Goal: Task Accomplishment & Management: Complete application form

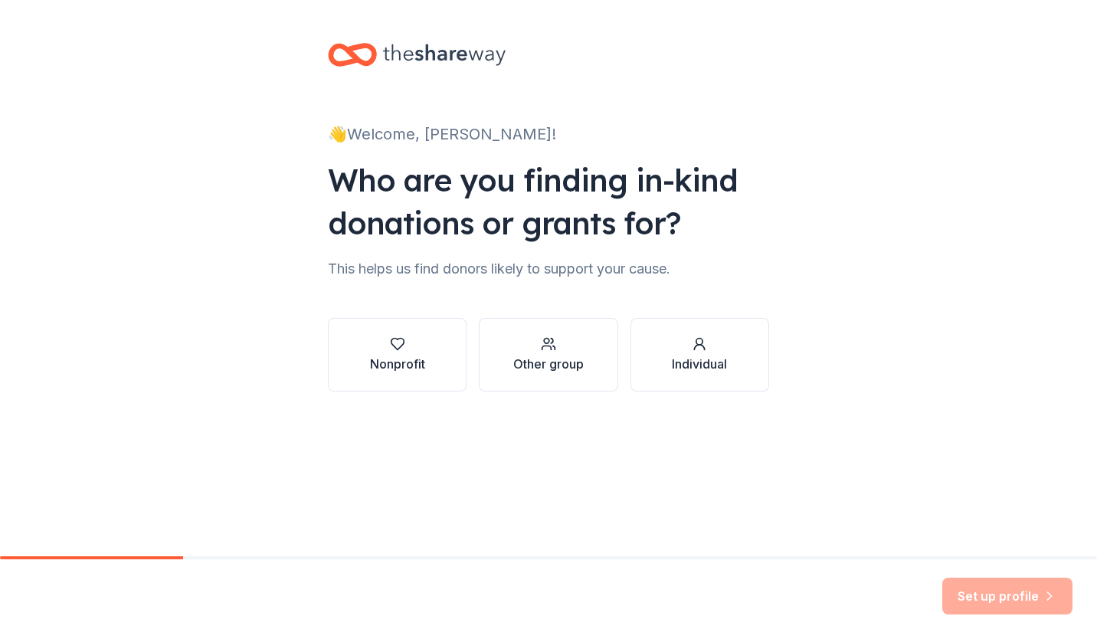
click at [407, 344] on div "button" at bounding box center [397, 343] width 55 height 15
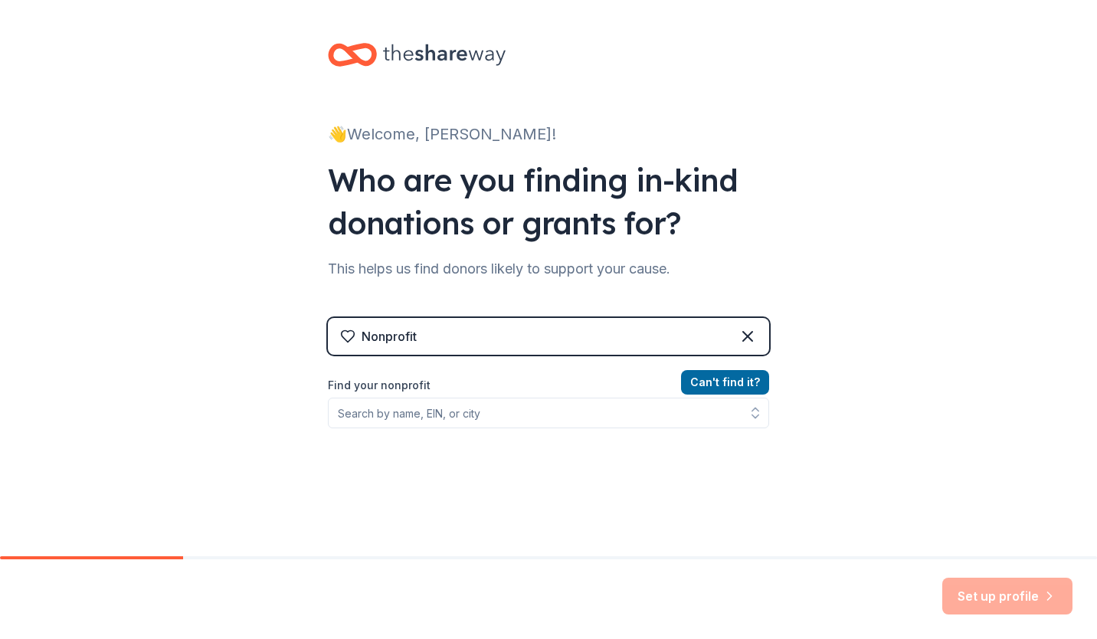
click at [406, 430] on div "Can ' t find it? Find your nonprofit" at bounding box center [548, 462] width 441 height 178
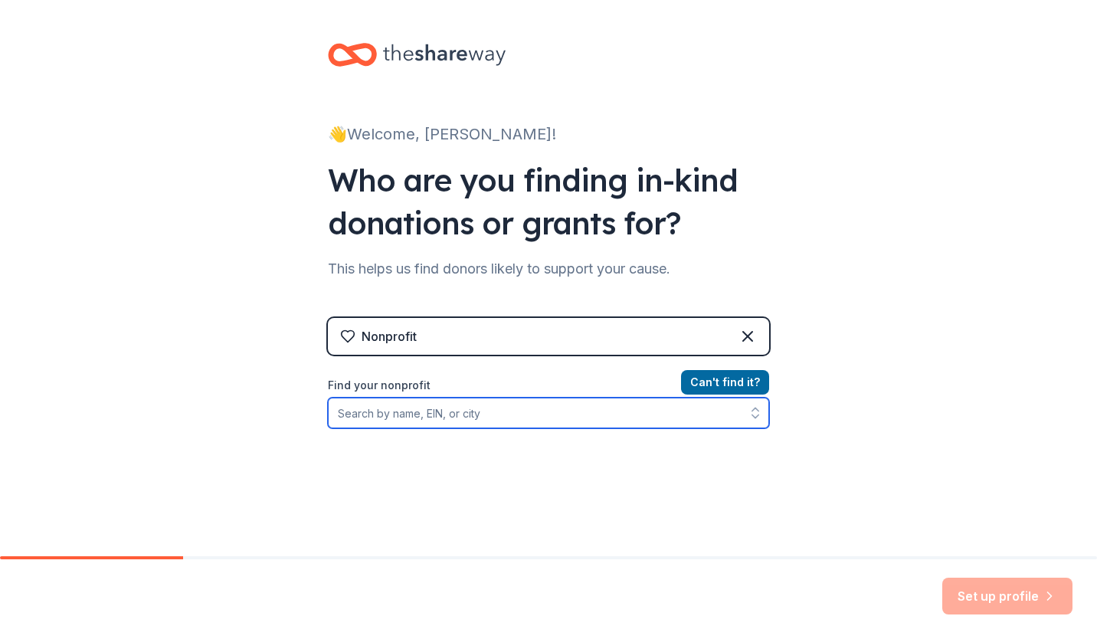
click at [407, 418] on input "Find your nonprofit" at bounding box center [548, 412] width 441 height 31
type input "Amputee Aid"
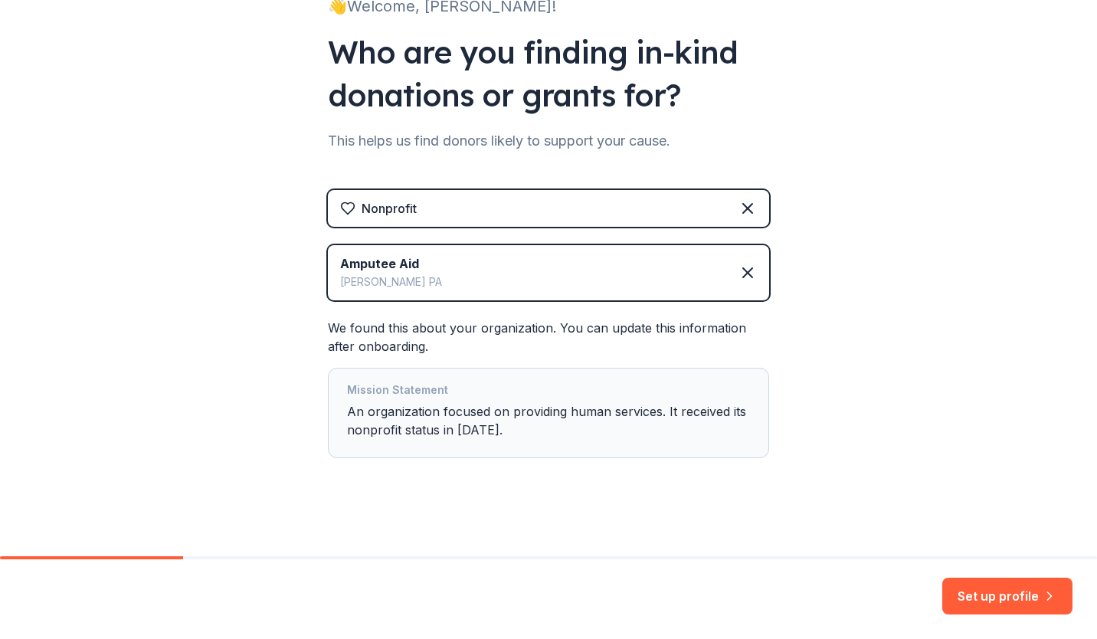
scroll to position [134, 0]
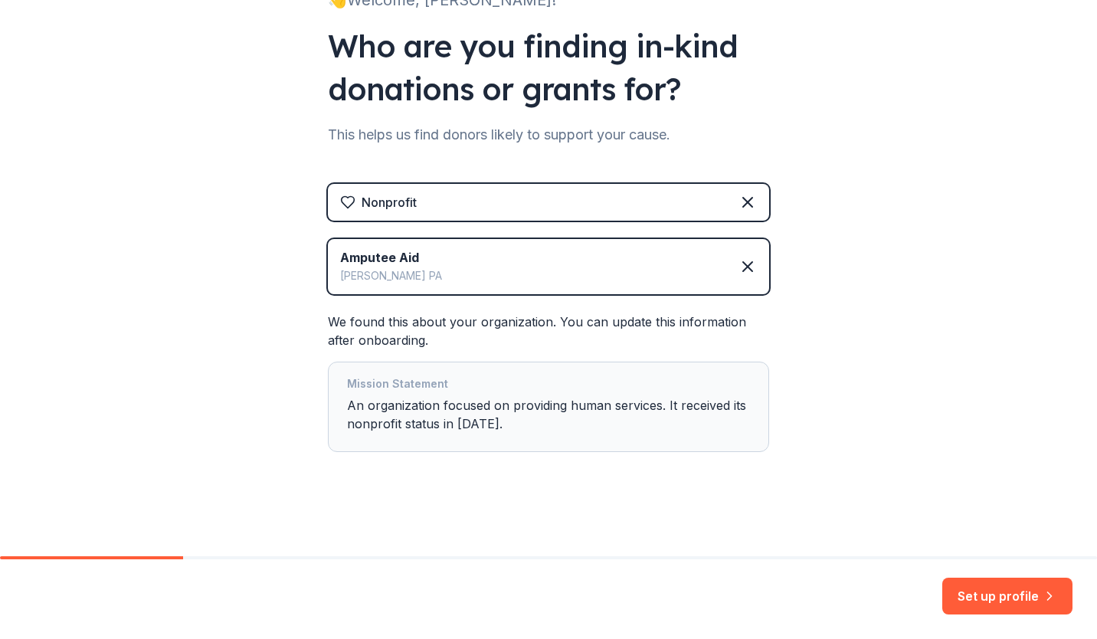
click at [1000, 587] on button "Set up profile" at bounding box center [1007, 595] width 130 height 37
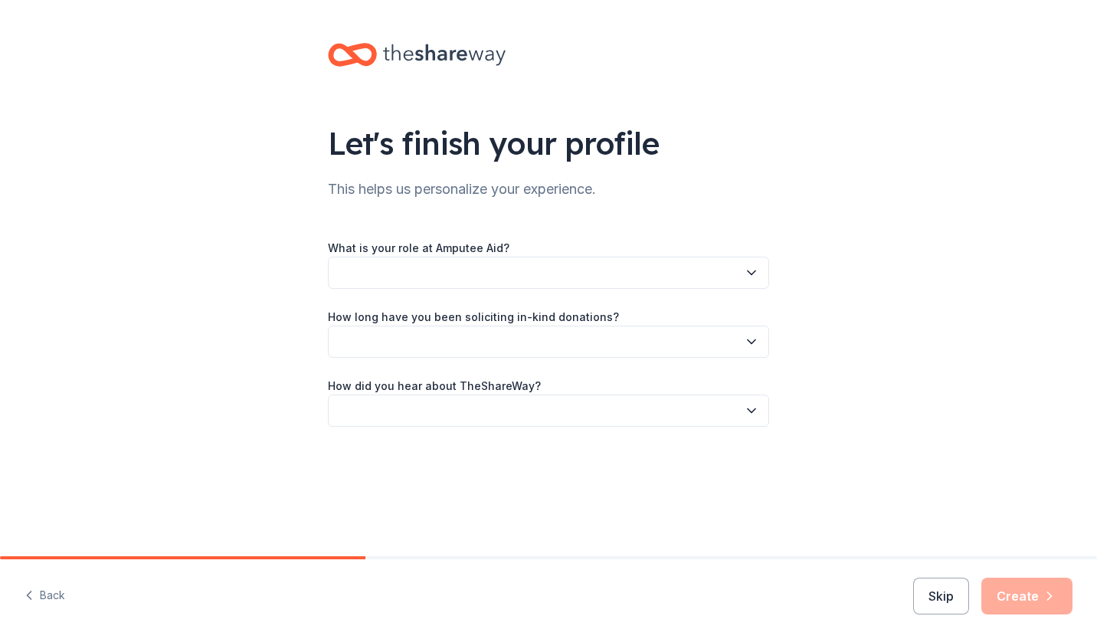
click at [440, 279] on button "button" at bounding box center [548, 273] width 441 height 32
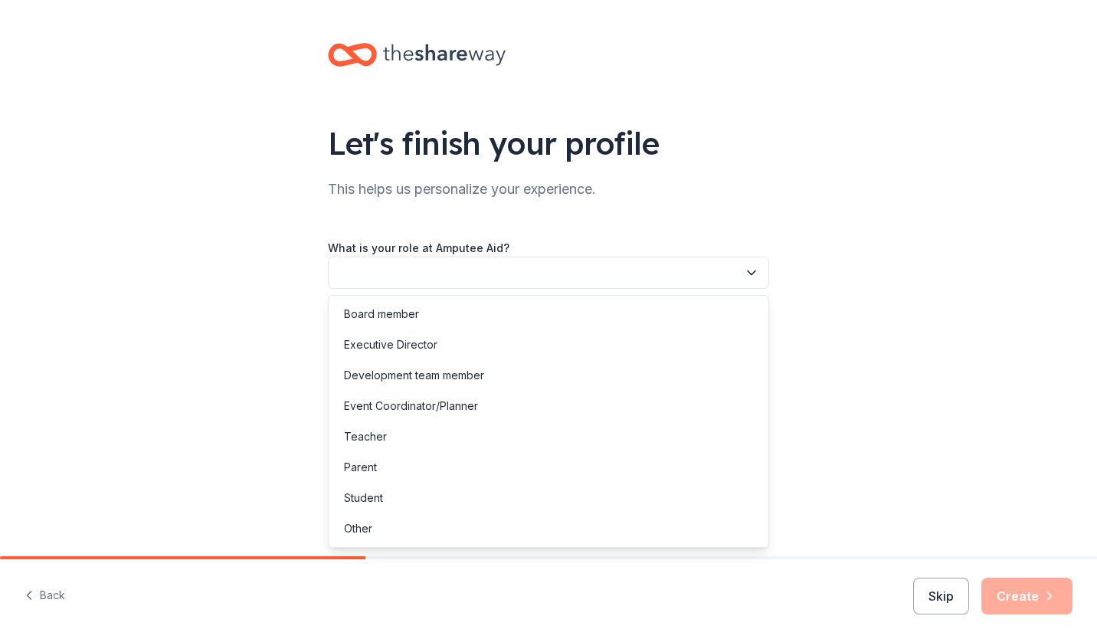
click at [414, 355] on div "Executive Director" at bounding box center [548, 344] width 433 height 31
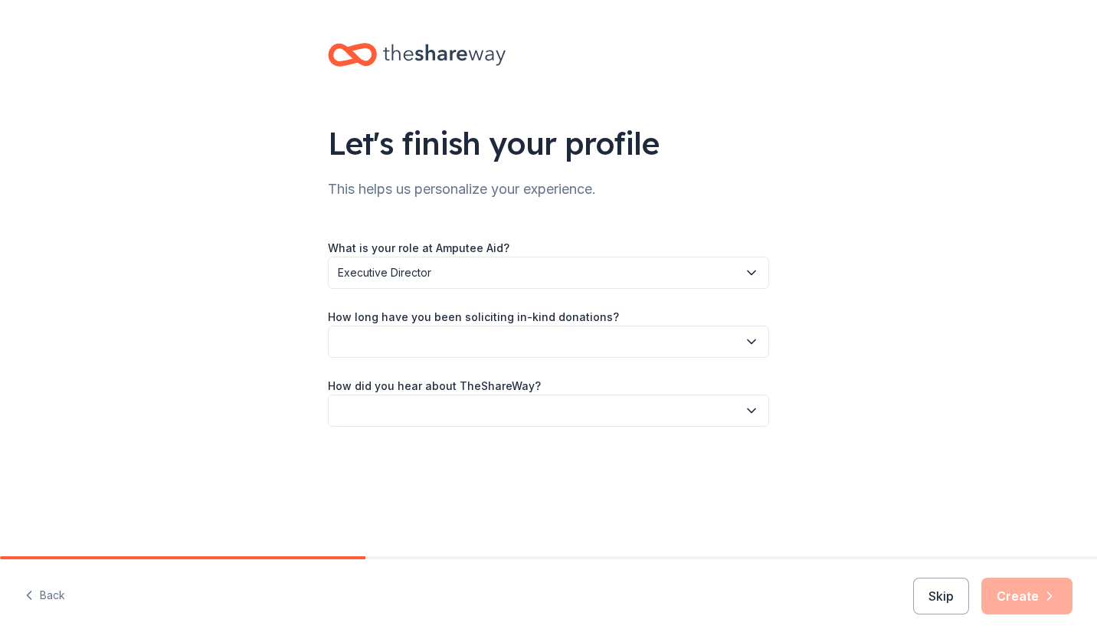
click at [414, 355] on button "button" at bounding box center [548, 341] width 441 height 32
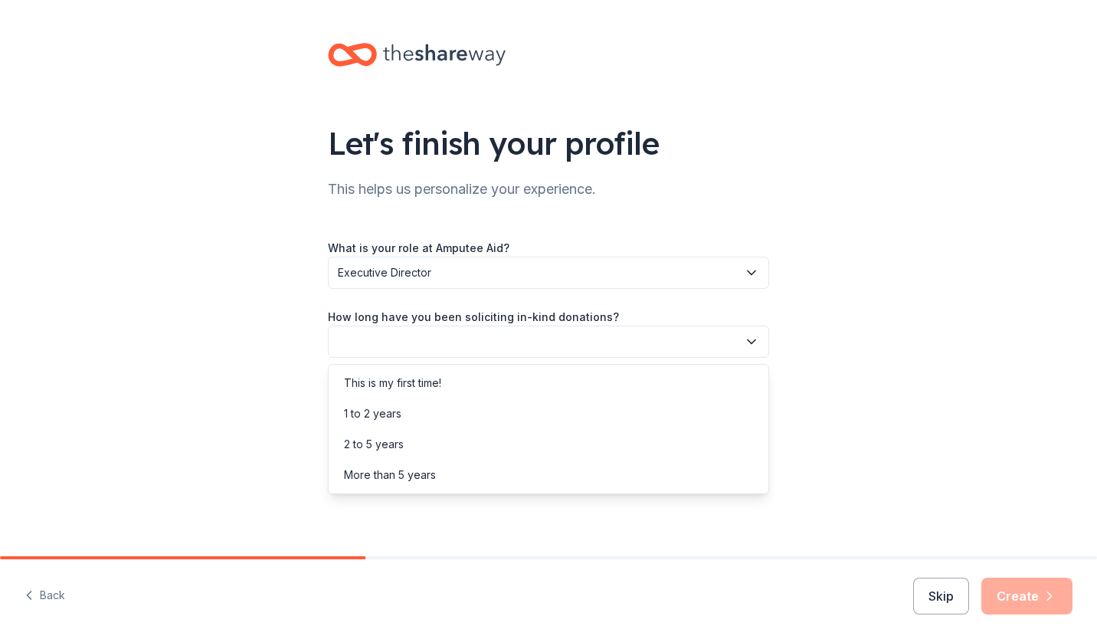
click at [387, 487] on div "More than 5 years" at bounding box center [548, 474] width 433 height 31
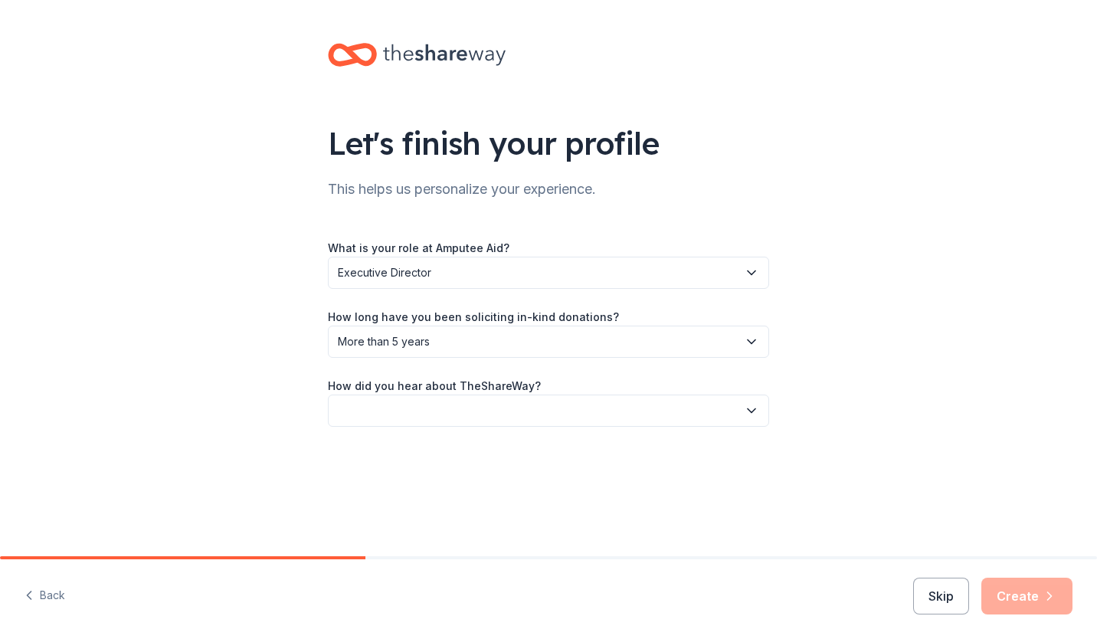
click at [374, 406] on button "button" at bounding box center [548, 410] width 441 height 32
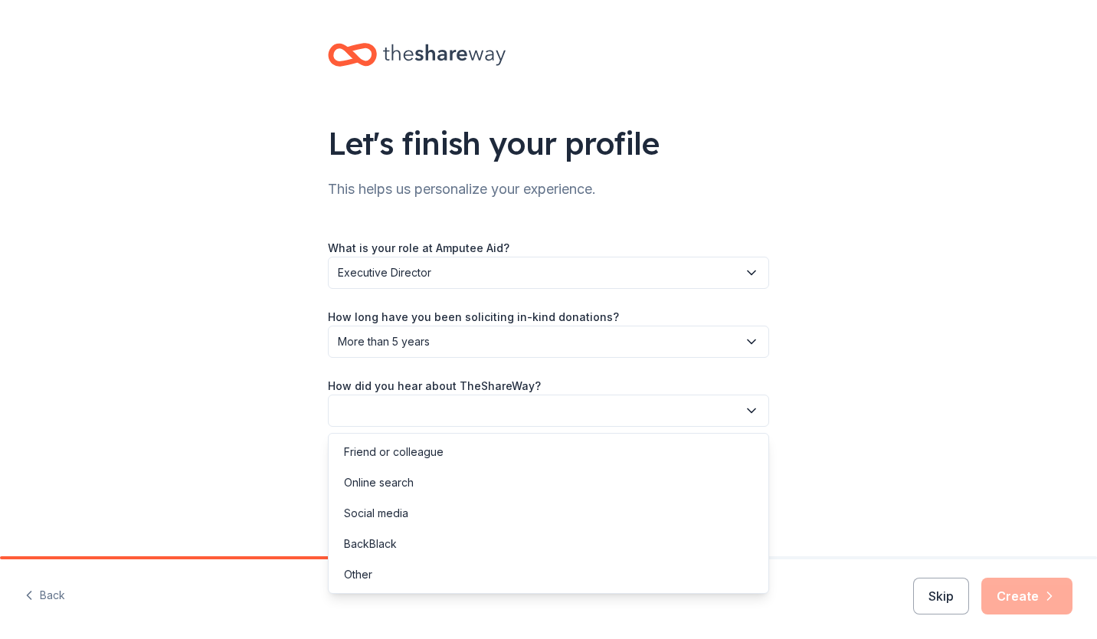
click at [377, 479] on div "Online search" at bounding box center [379, 482] width 70 height 18
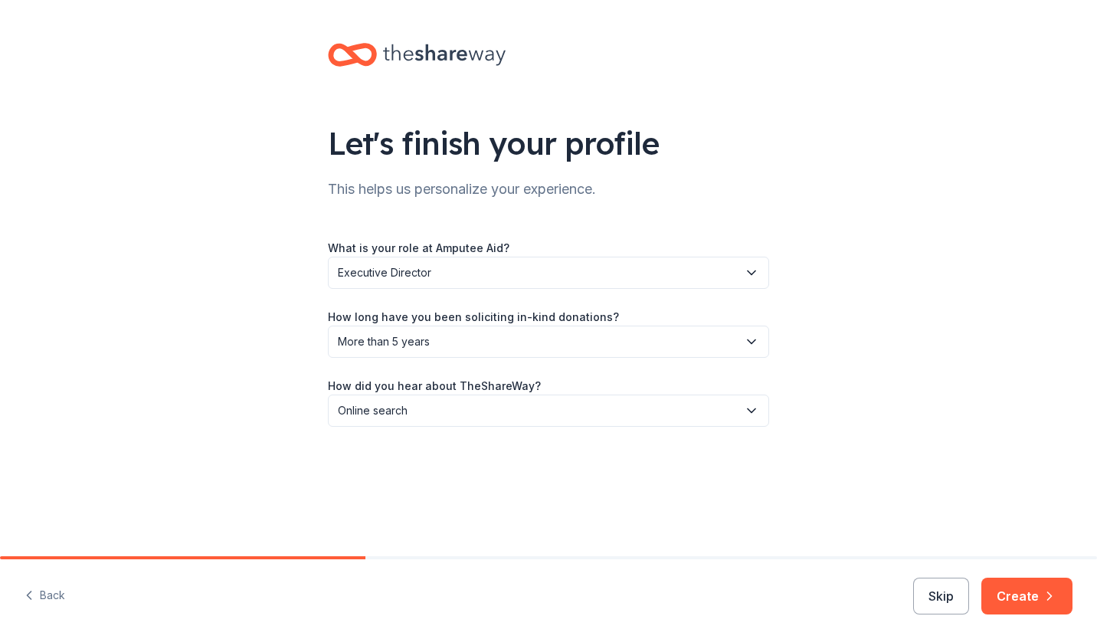
click at [1020, 593] on button "Create" at bounding box center [1026, 595] width 91 height 37
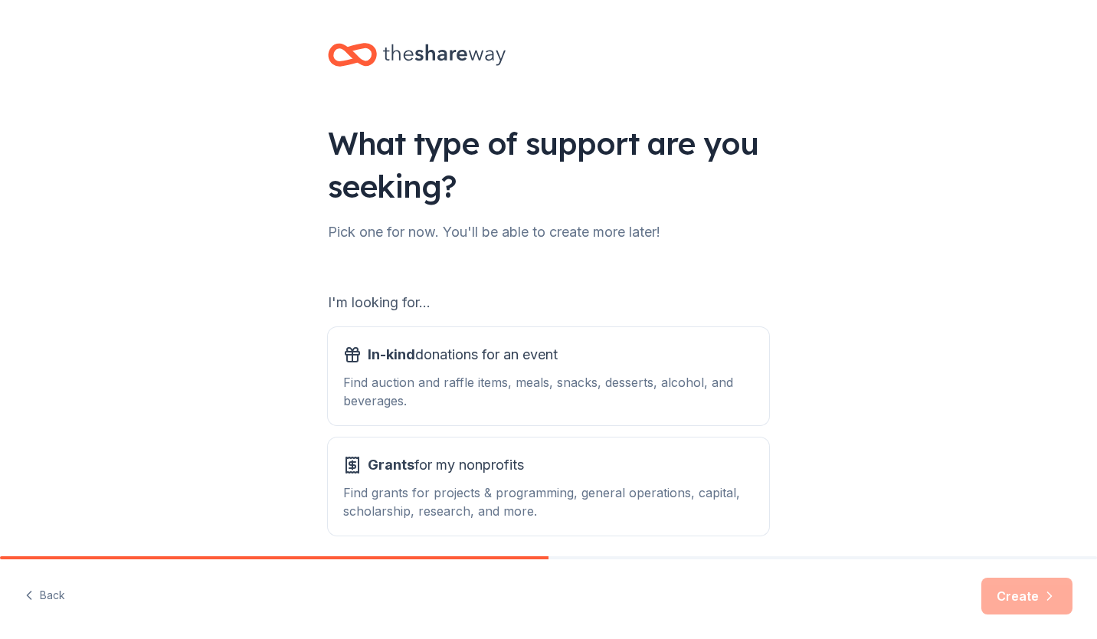
click at [564, 379] on div "Find auction and raffle items, meals, snacks, desserts, alcohol, and beverages." at bounding box center [548, 391] width 410 height 37
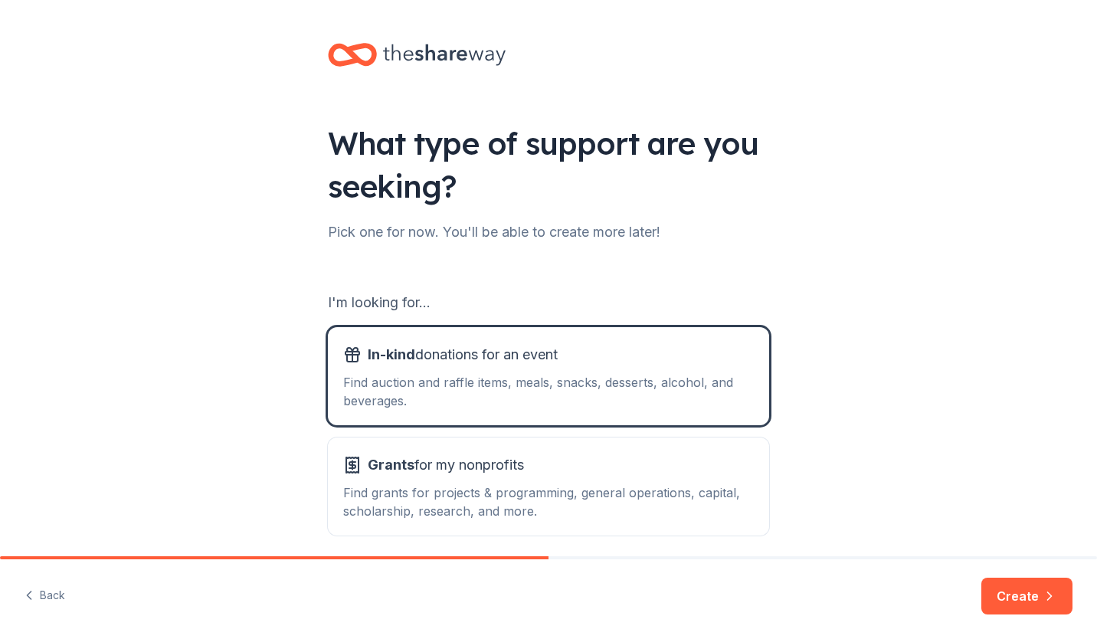
click at [542, 450] on button "Grants for my nonprofits Find grants for projects & programming, general operat…" at bounding box center [548, 486] width 441 height 98
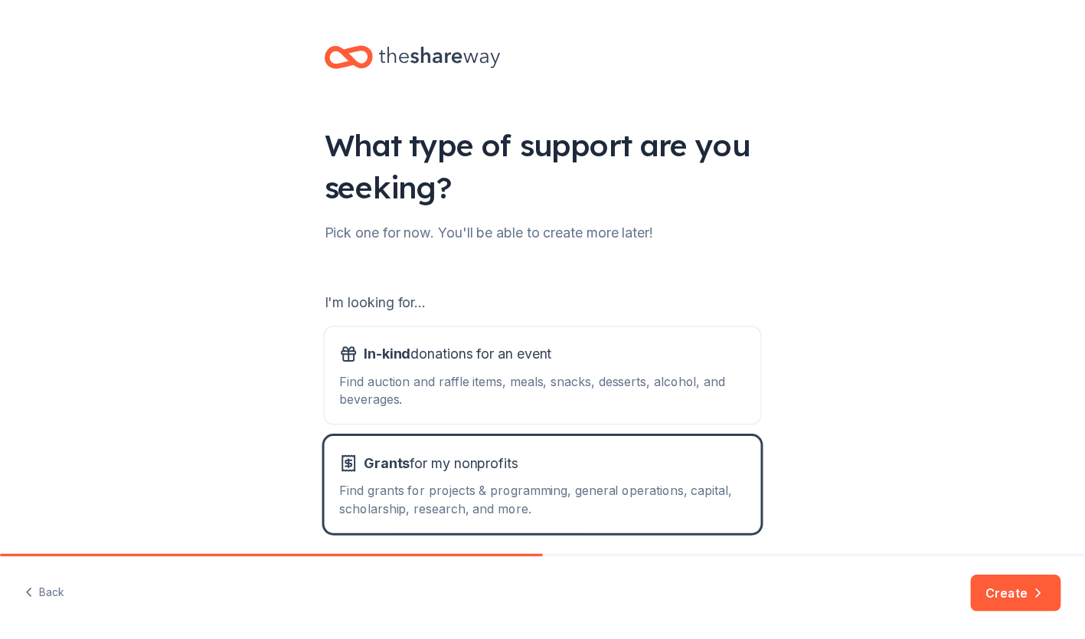
scroll to position [62, 0]
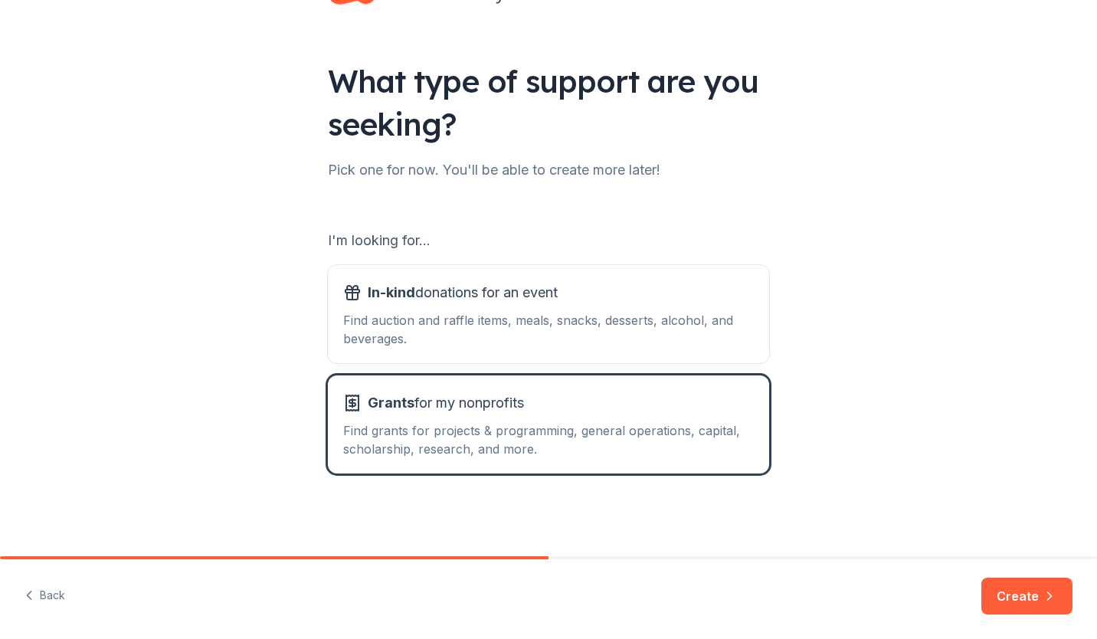
click at [1021, 603] on button "Create" at bounding box center [1026, 595] width 91 height 37
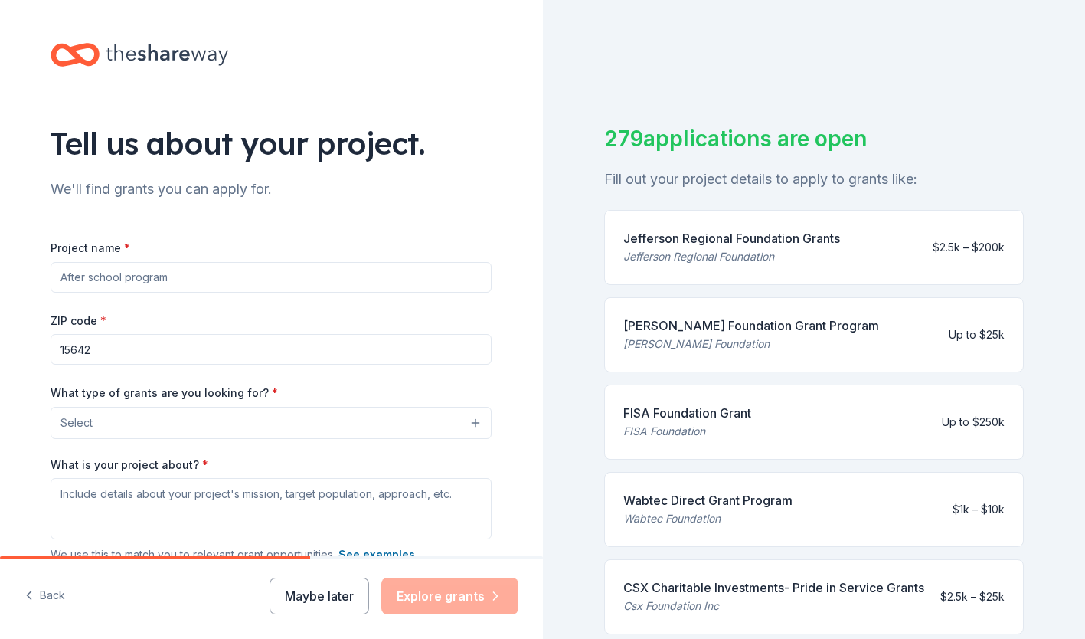
click at [328, 598] on button "Maybe later" at bounding box center [320, 595] width 100 height 37
click at [323, 603] on button "Maybe later" at bounding box center [320, 595] width 100 height 37
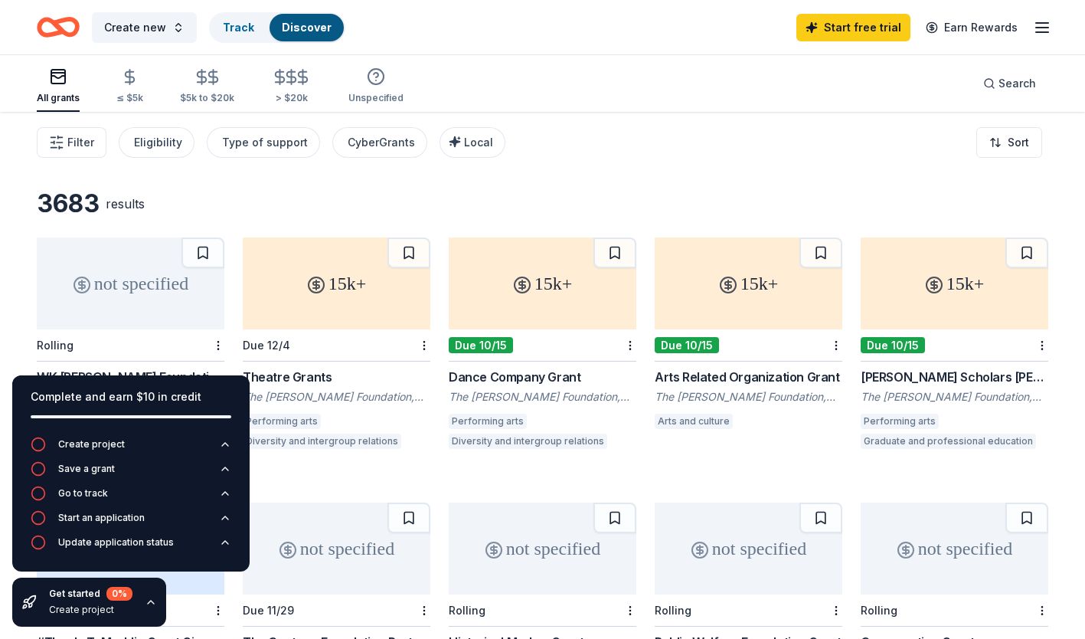
click at [1044, 24] on icon "button" at bounding box center [1042, 27] width 18 height 18
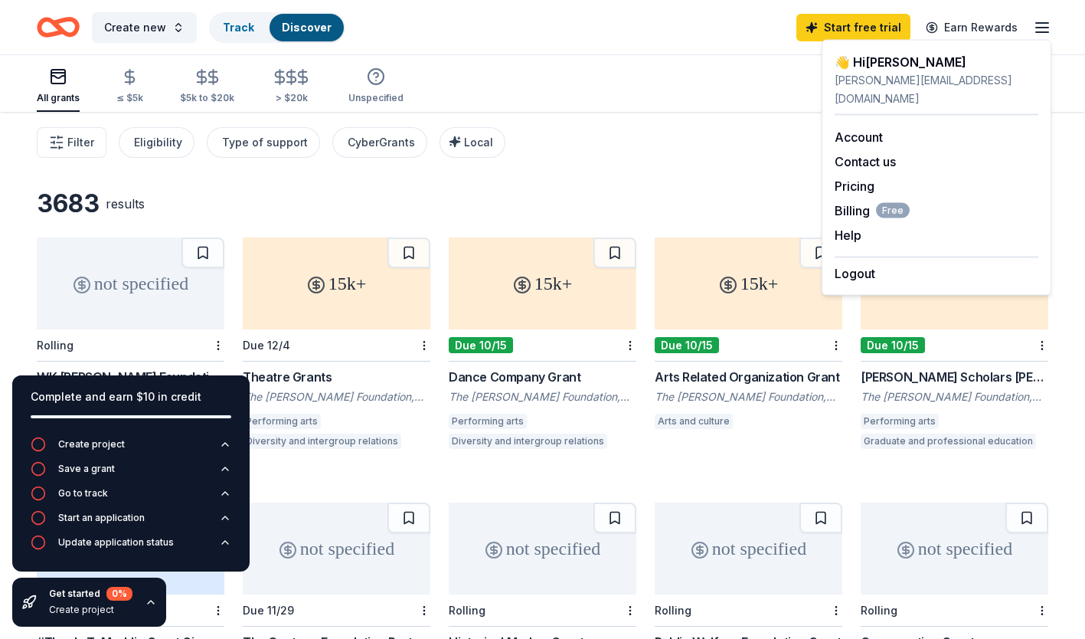
click at [859, 201] on span "Billing Free" at bounding box center [872, 210] width 75 height 18
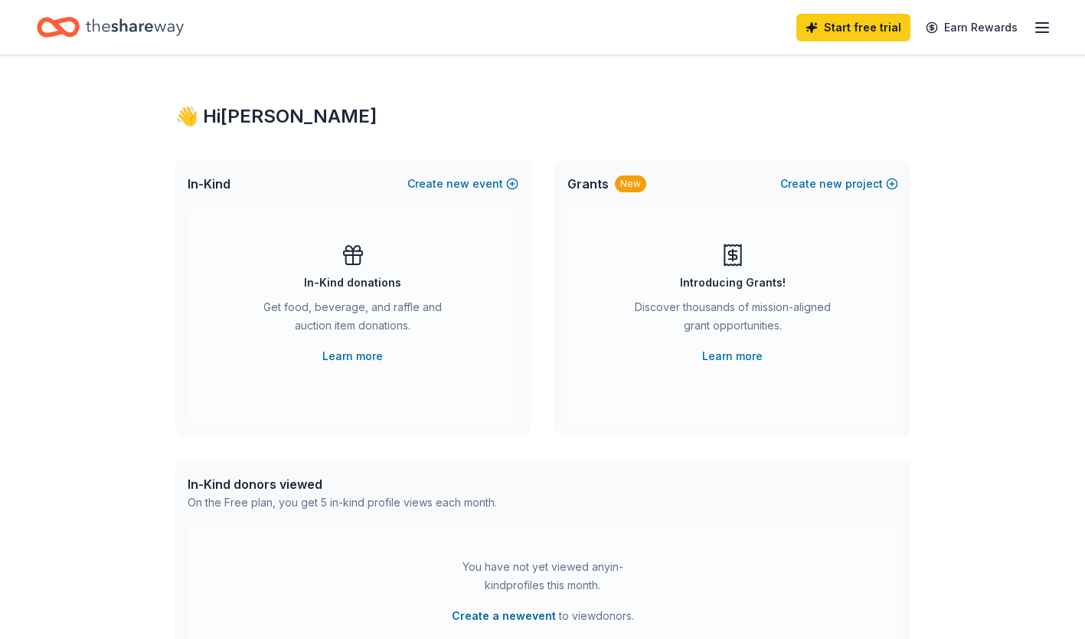
click at [836, 25] on link "Start free trial" at bounding box center [853, 28] width 114 height 28
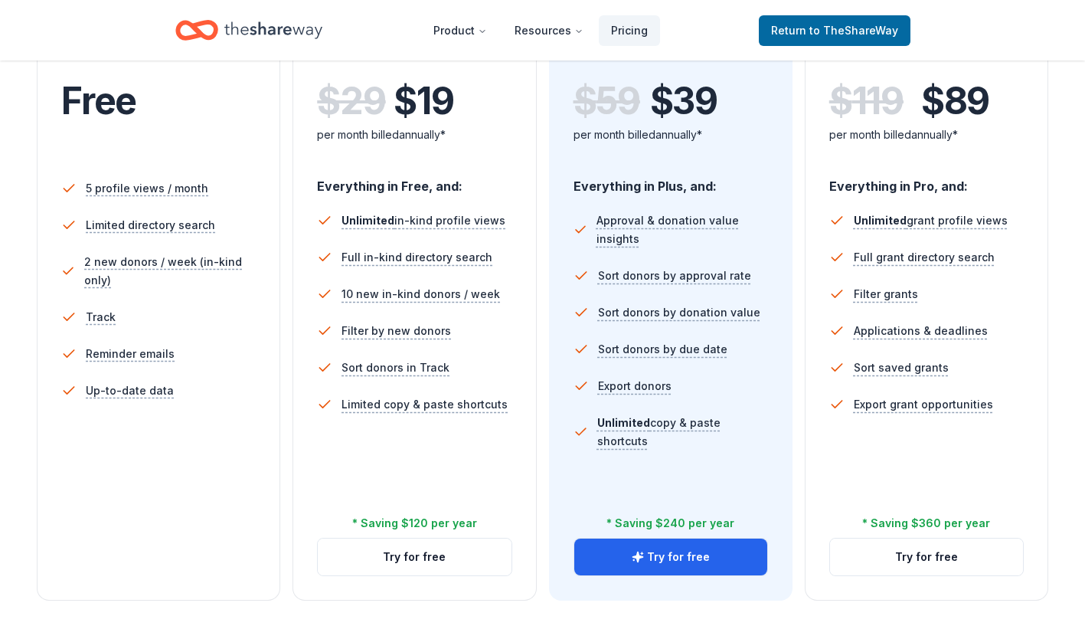
scroll to position [363, 0]
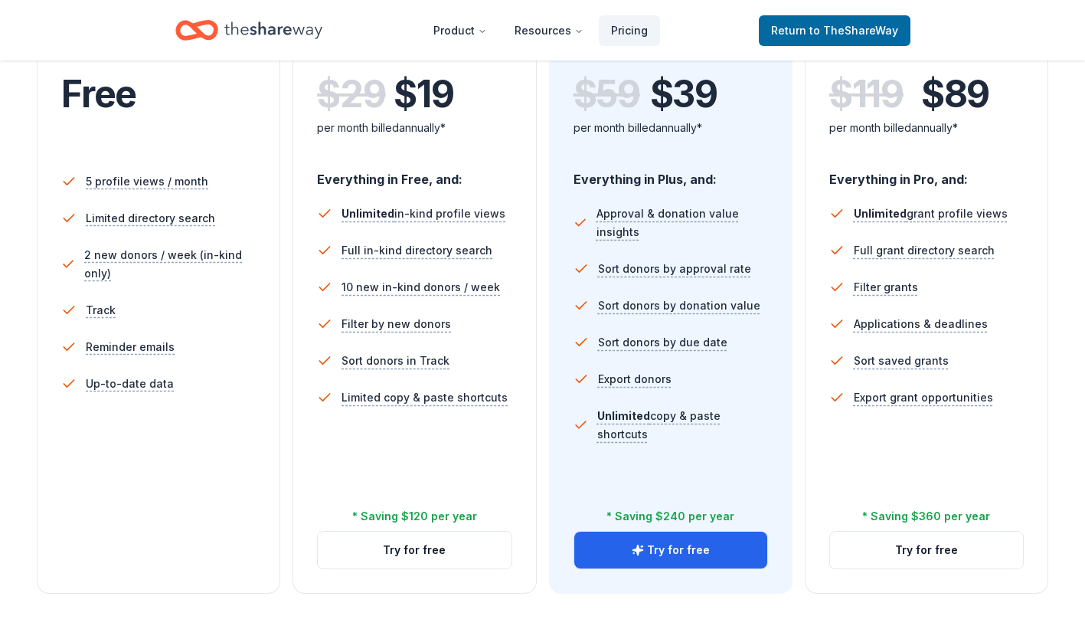
click at [898, 534] on button "Try for free" at bounding box center [926, 549] width 193 height 37
